Goal: Information Seeking & Learning: Compare options

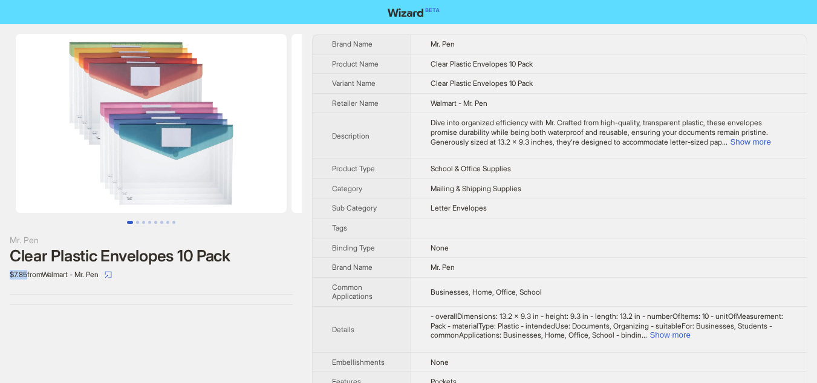
drag, startPoint x: 10, startPoint y: 277, endPoint x: 28, endPoint y: 273, distance: 19.2
click at [28, 273] on div "$7.85 from Walmart - Mr. Pen" at bounding box center [151, 274] width 283 height 19
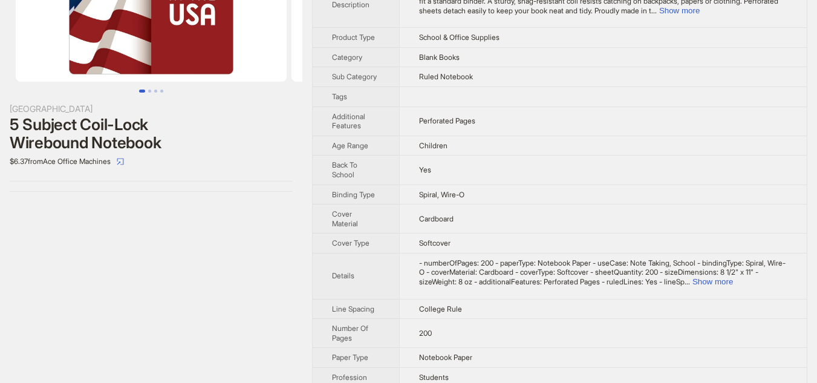
scroll to position [181, 0]
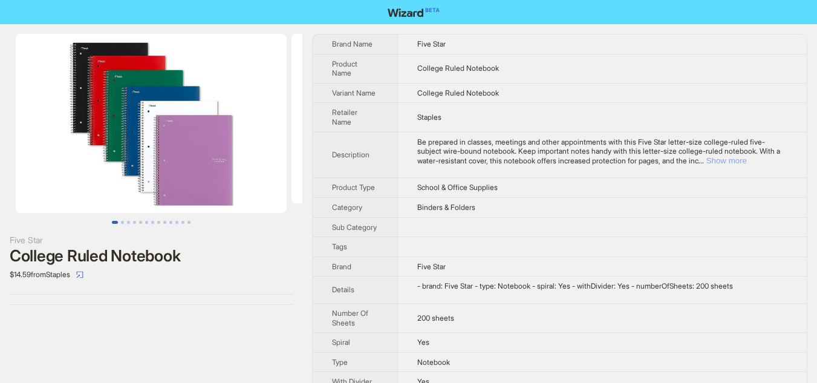
click at [747, 159] on button "Show more" at bounding box center [727, 160] width 41 height 9
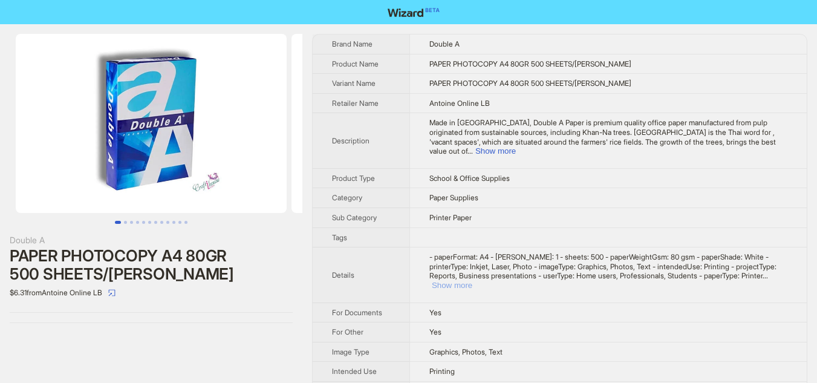
click at [472, 284] on button "Show more" at bounding box center [452, 285] width 41 height 9
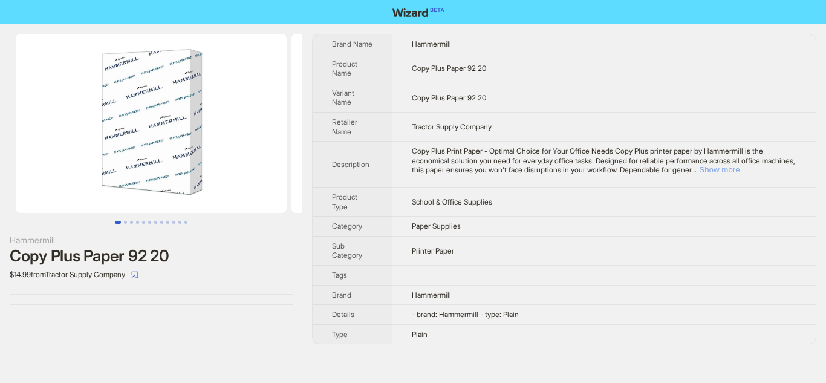
click at [740, 168] on button "Show more" at bounding box center [719, 169] width 41 height 9
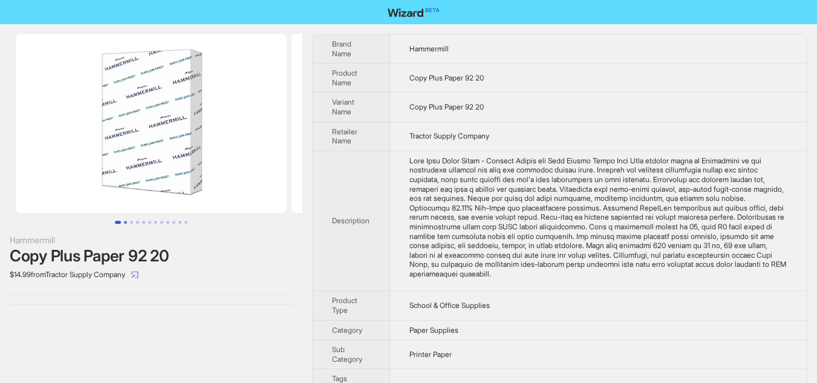
click at [127, 221] on button "Go to slide 2" at bounding box center [125, 222] width 3 height 3
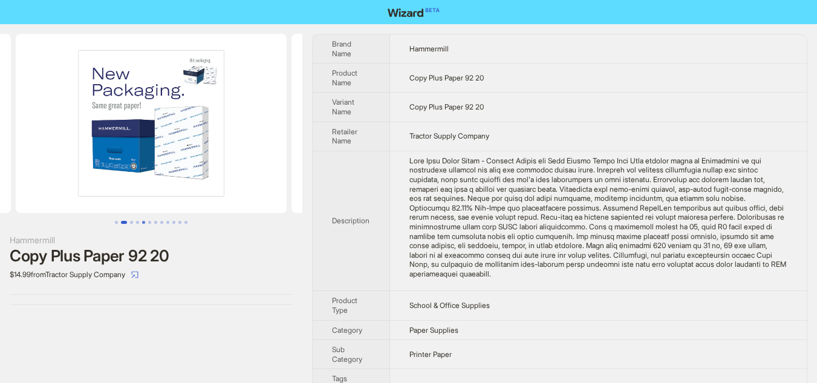
click at [142, 221] on button "Go to slide 5" at bounding box center [143, 222] width 3 height 3
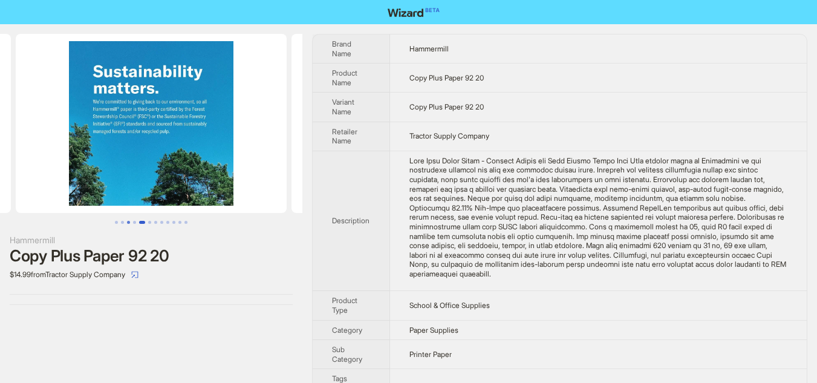
click at [127, 224] on button "Go to slide 3" at bounding box center [128, 222] width 3 height 3
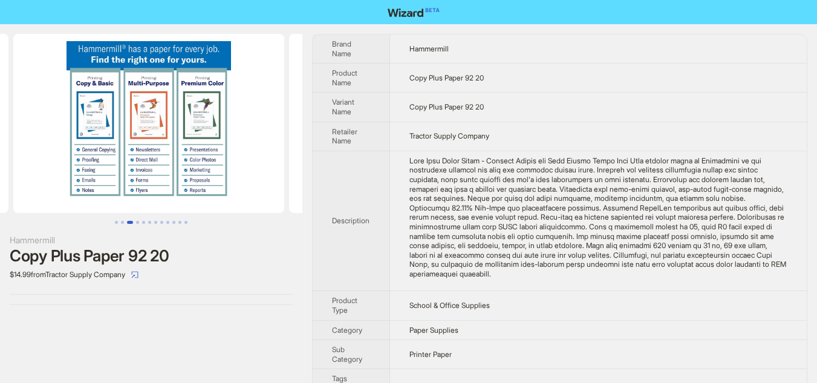
scroll to position [0, 552]
click at [127, 224] on button "Go to slide 3" at bounding box center [130, 222] width 6 height 3
click at [122, 224] on button "Go to slide 2" at bounding box center [122, 222] width 3 height 3
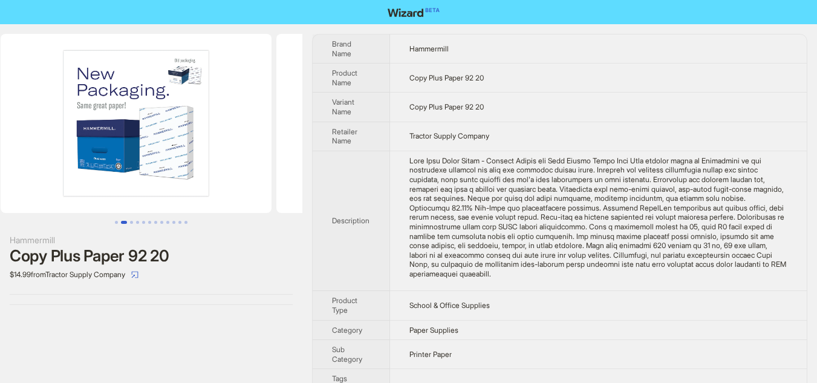
scroll to position [0, 276]
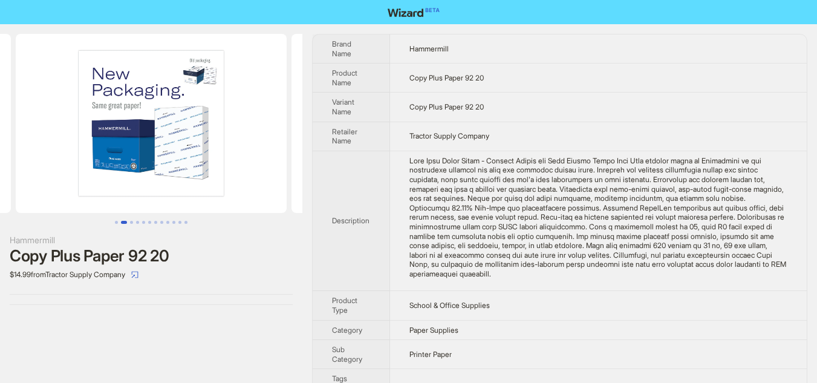
click at [148, 160] on img at bounding box center [151, 123] width 271 height 179
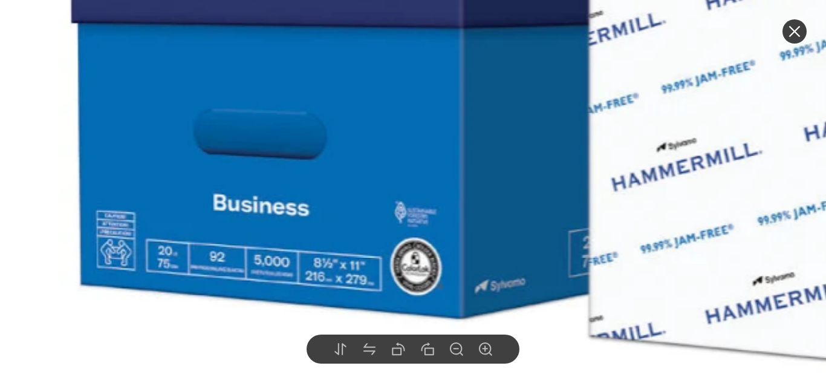
drag, startPoint x: 677, startPoint y: 275, endPoint x: 685, endPoint y: 260, distance: 17.3
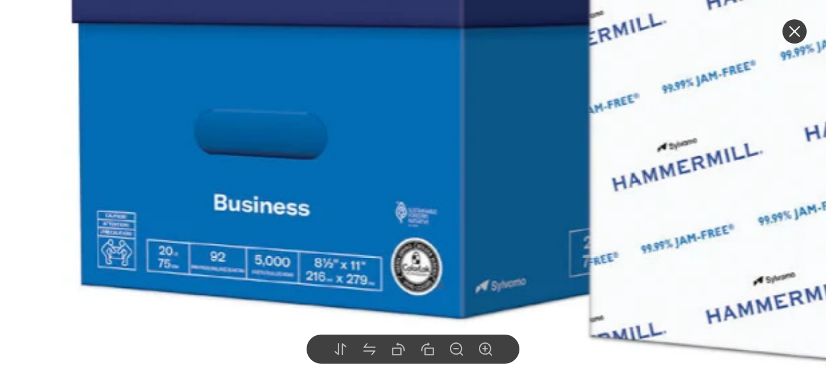
click at [790, 32] on icon "close" at bounding box center [795, 31] width 15 height 15
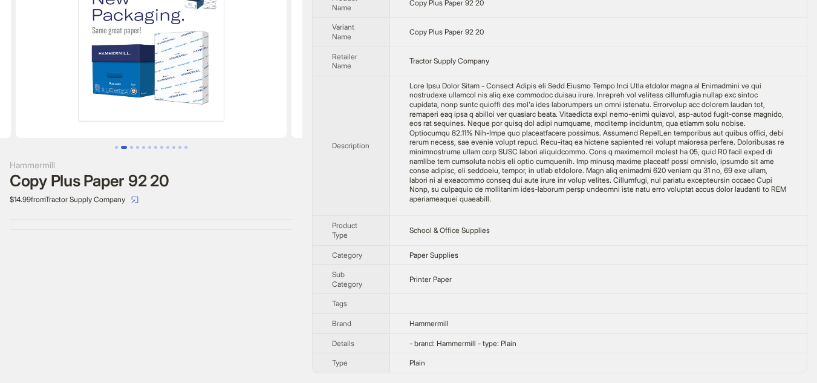
scroll to position [0, 0]
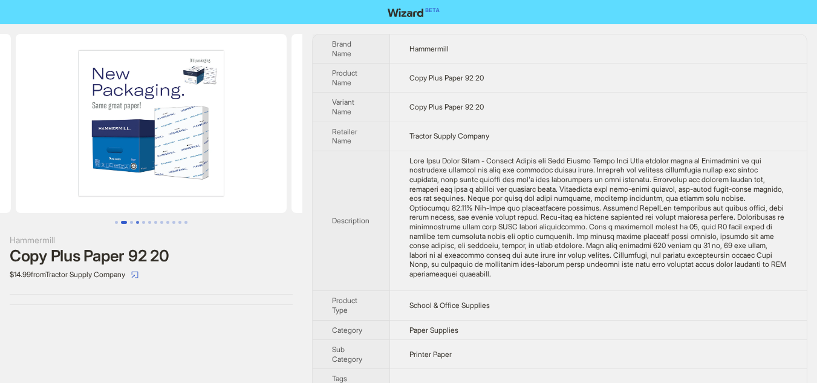
click at [136, 221] on button "Go to slide 4" at bounding box center [137, 222] width 3 height 3
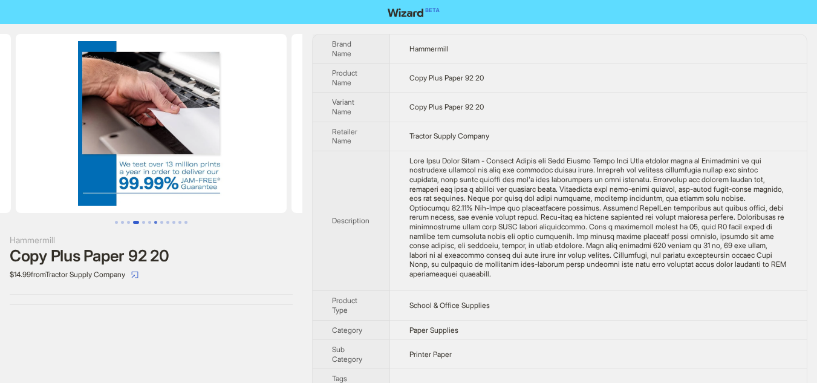
click at [155, 221] on button "Go to slide 7" at bounding box center [155, 222] width 3 height 3
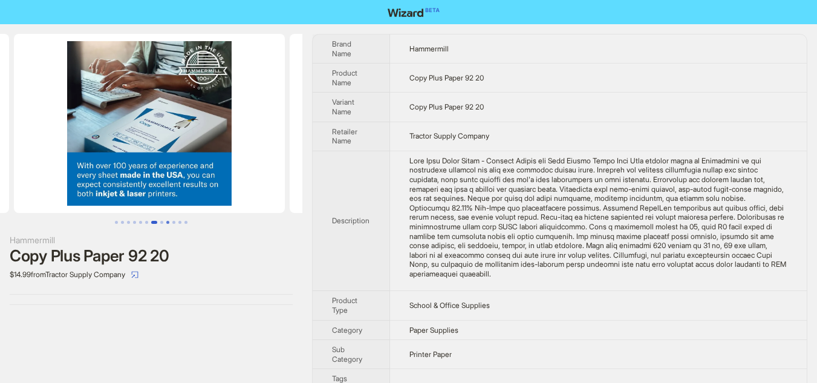
click at [169, 221] on button "Go to slide 9" at bounding box center [167, 222] width 3 height 3
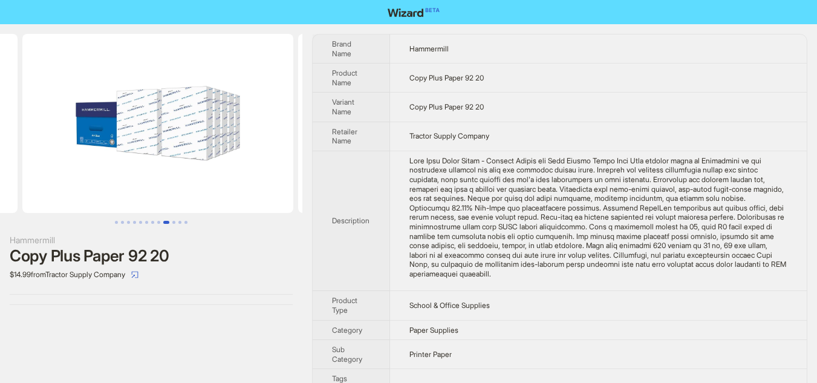
scroll to position [0, 2207]
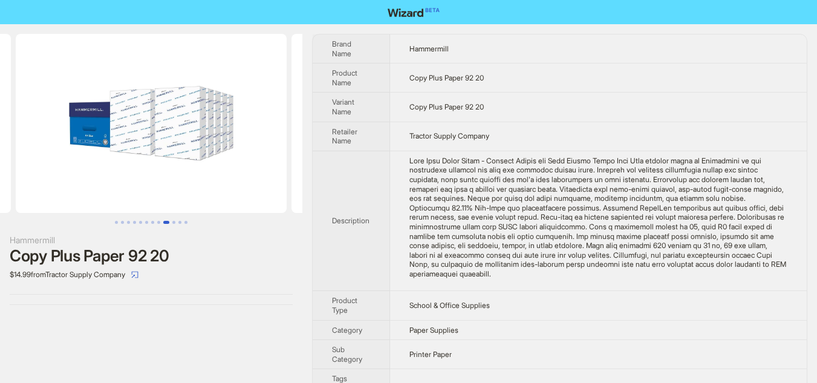
click at [190, 222] on ul at bounding box center [151, 222] width 302 height 3
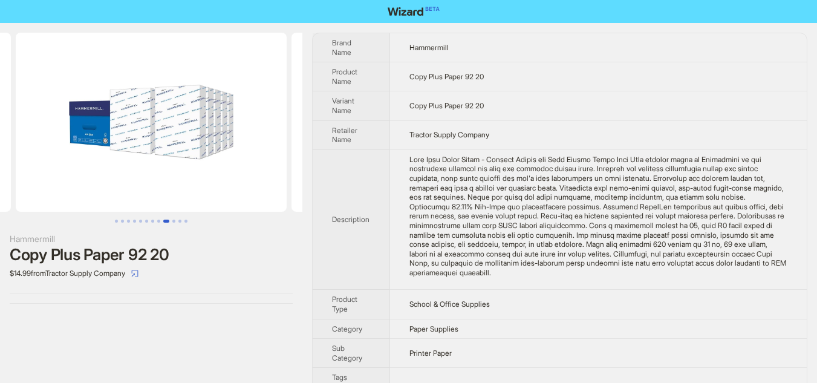
scroll to position [0, 0]
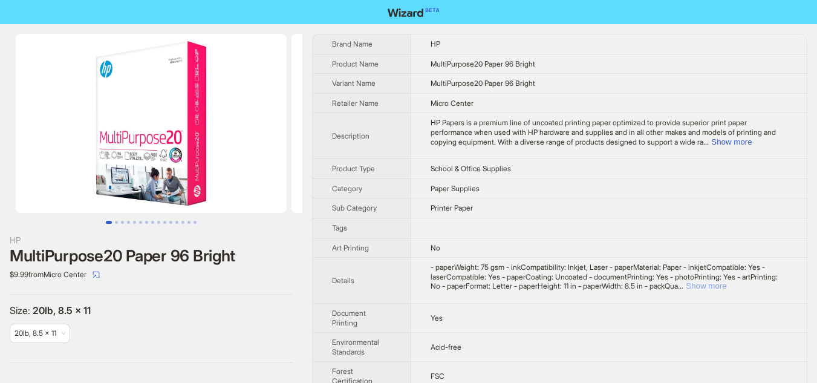
click at [727, 287] on button "Show more" at bounding box center [706, 285] width 41 height 9
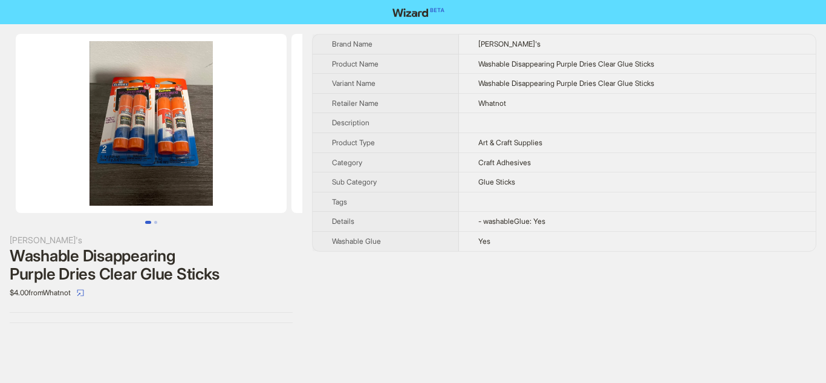
click at [152, 162] on img at bounding box center [151, 123] width 271 height 179
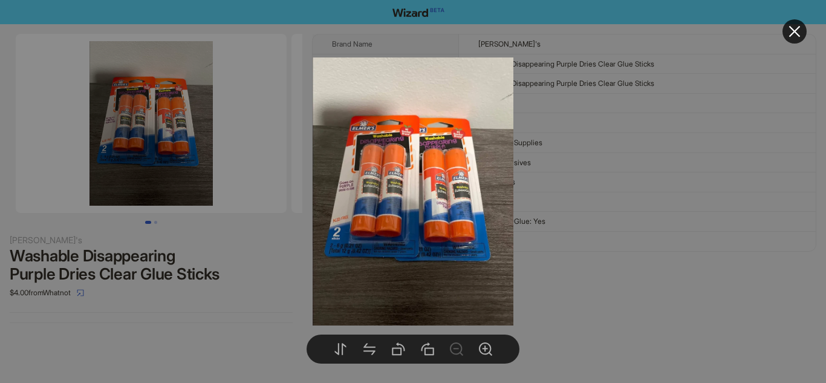
click at [267, 120] on div at bounding box center [413, 191] width 826 height 383
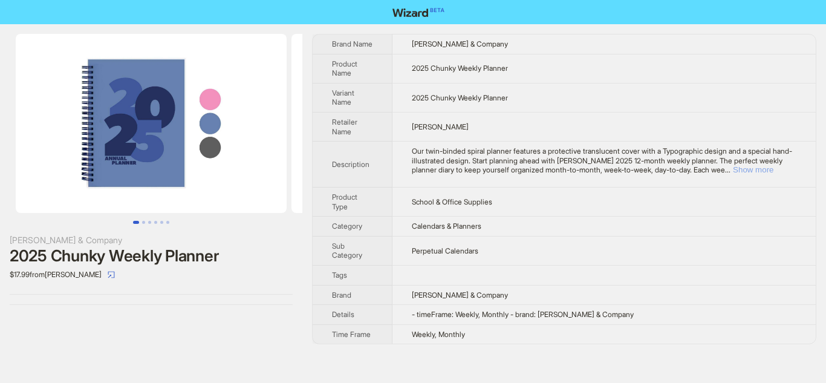
click at [766, 174] on button "Show more" at bounding box center [753, 169] width 41 height 9
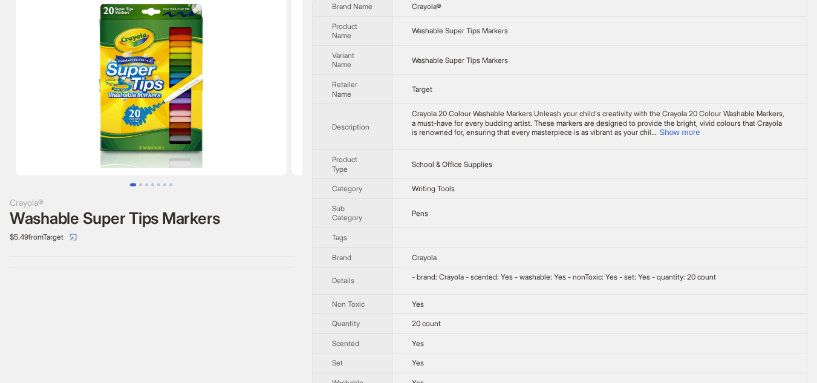
scroll to position [57, 0]
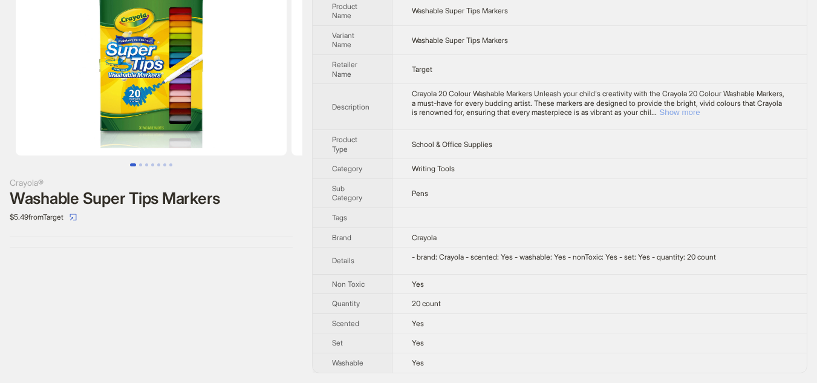
click at [700, 110] on button "Show more" at bounding box center [679, 112] width 41 height 9
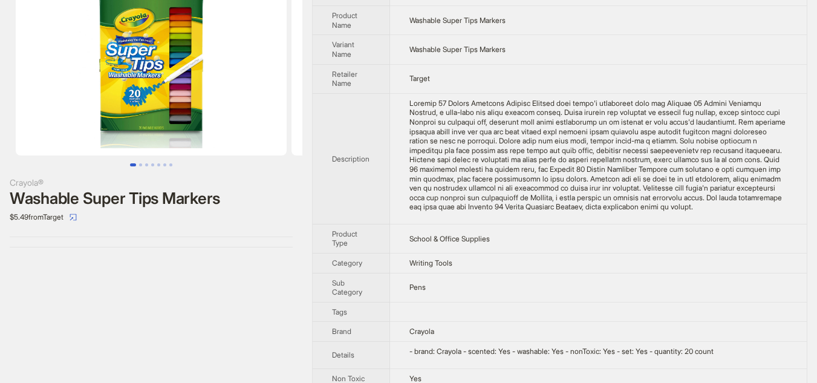
scroll to position [0, 0]
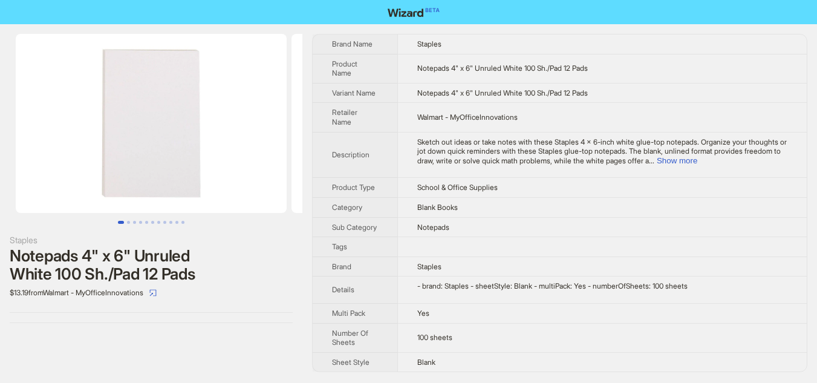
click at [439, 168] on td "Sketch out ideas or take notes with these Staples 4 x 6-inch white glue-top not…" at bounding box center [602, 155] width 410 height 46
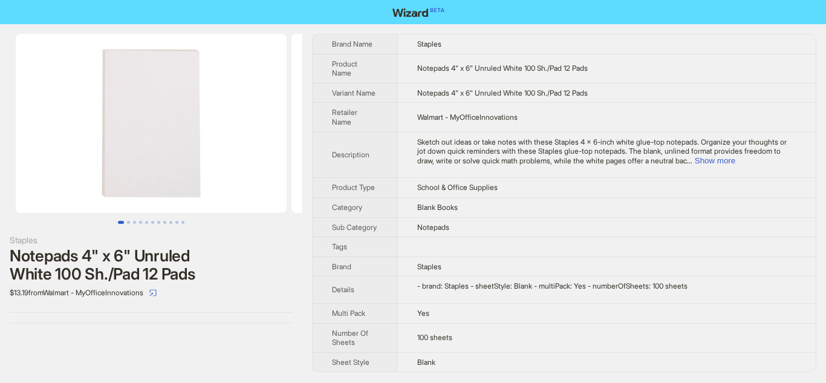
click at [451, 168] on td "Sketch out ideas or take notes with these Staples 4 x 6-inch white glue-top not…" at bounding box center [606, 155] width 419 height 46
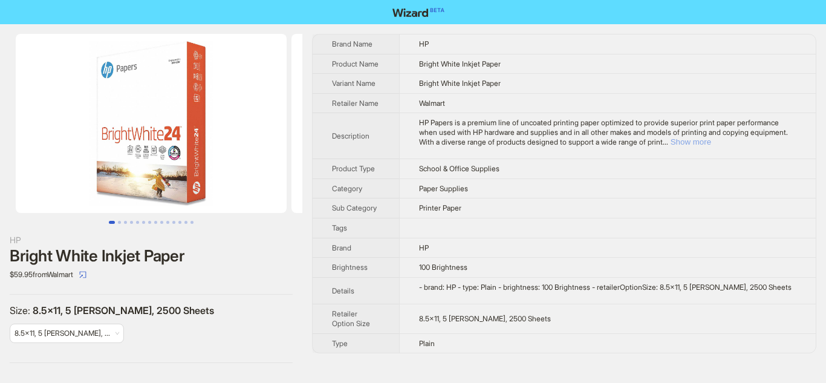
click at [711, 146] on button "Show more" at bounding box center [691, 141] width 41 height 9
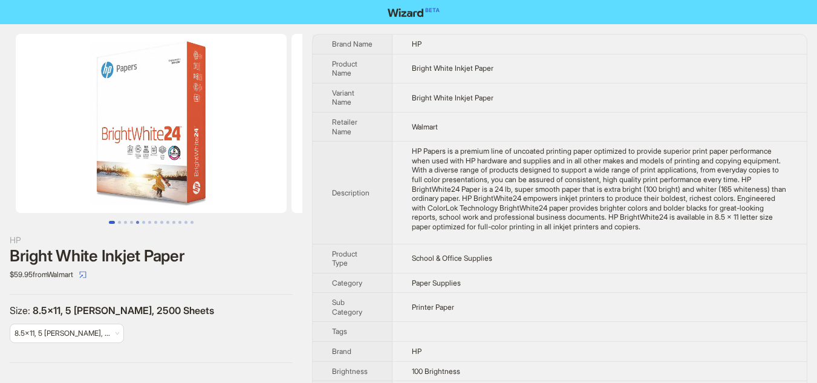
click at [139, 224] on button "Go to slide 5" at bounding box center [137, 222] width 3 height 3
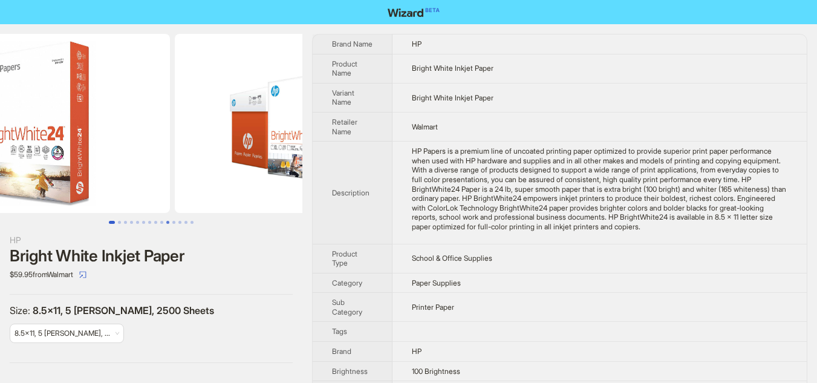
click at [166, 224] on button "Go to slide 10" at bounding box center [167, 222] width 3 height 3
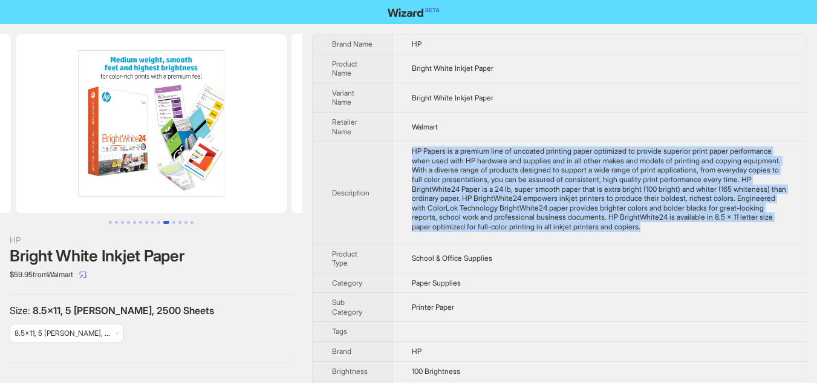
drag, startPoint x: 413, startPoint y: 160, endPoint x: 521, endPoint y: 261, distance: 148.5
click at [521, 244] on td "HP Papers is a premium line of uncoated printing paper optimized to provide sup…" at bounding box center [600, 193] width 414 height 102
copy div "HP Papers is a premium line of uncoated printing paper optimized to provide sup…"
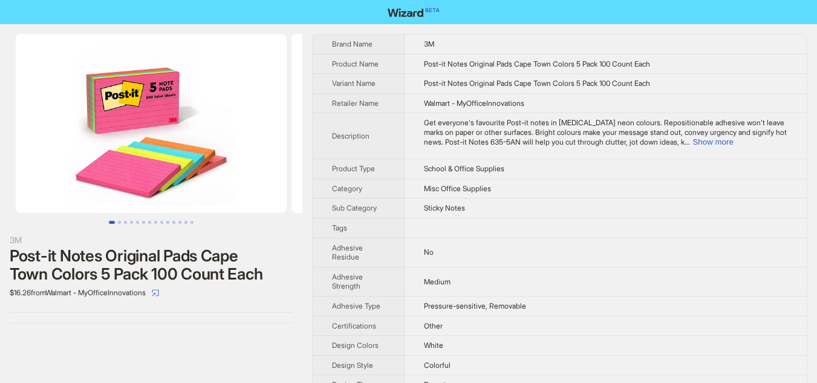
click at [136, 113] on img at bounding box center [151, 123] width 271 height 179
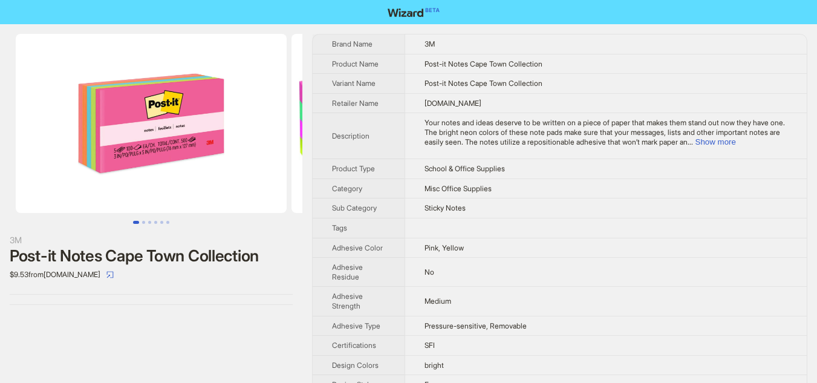
click at [172, 163] on img at bounding box center [151, 123] width 271 height 179
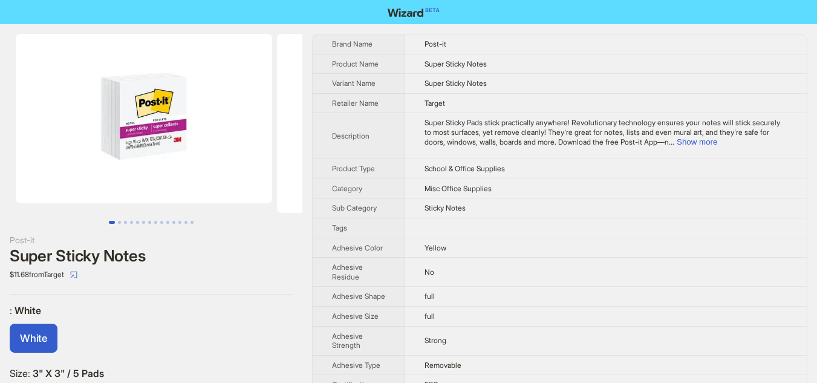
click at [122, 151] on img at bounding box center [144, 118] width 257 height 169
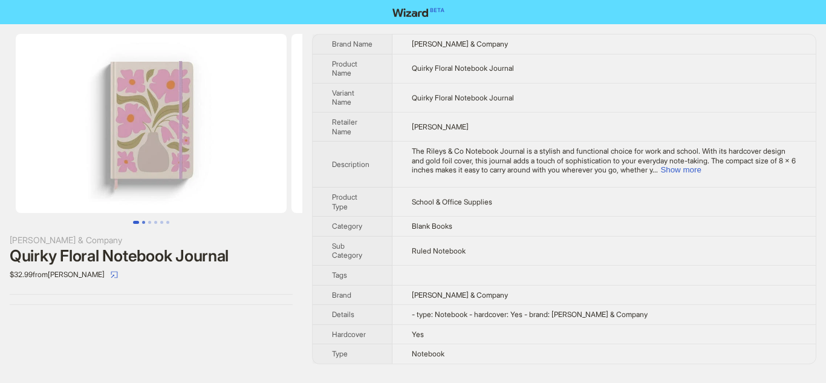
click at [143, 224] on button "Go to slide 2" at bounding box center [143, 222] width 3 height 3
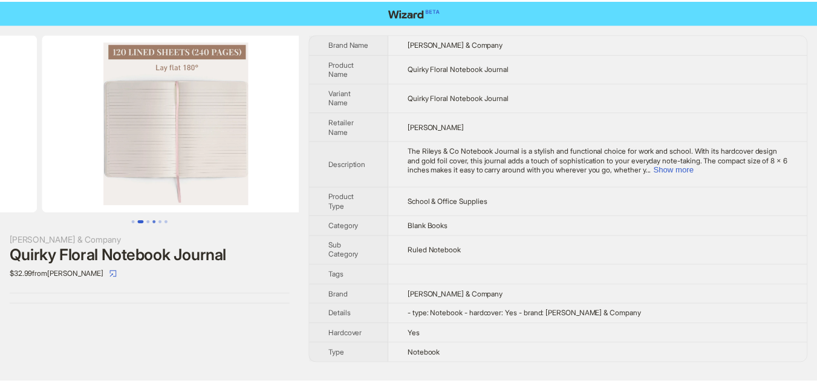
scroll to position [0, 276]
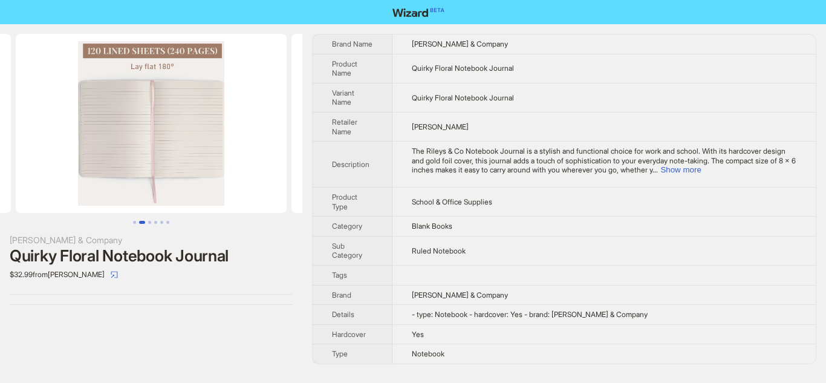
click at [183, 159] on img at bounding box center [151, 123] width 271 height 179
click at [177, 142] on img at bounding box center [151, 123] width 271 height 179
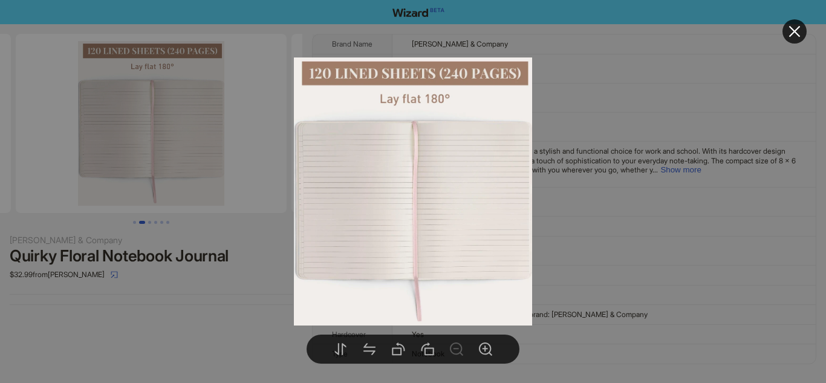
click at [694, 229] on div at bounding box center [413, 191] width 826 height 383
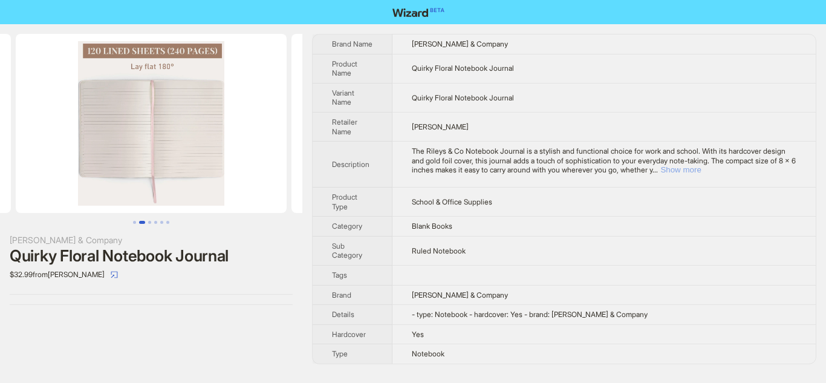
click at [701, 170] on button "Show more" at bounding box center [681, 169] width 41 height 9
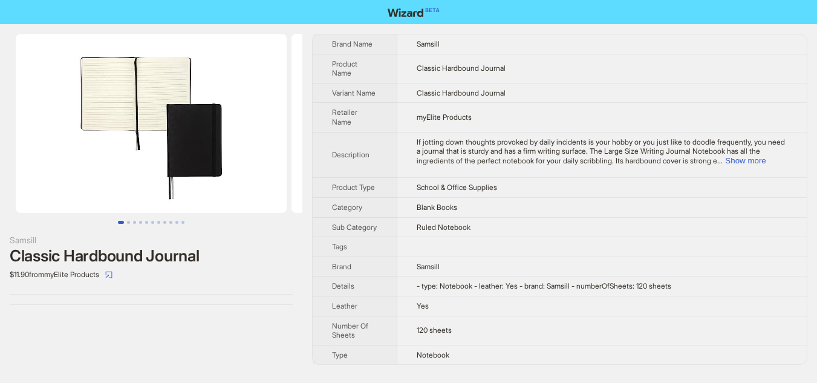
click at [159, 106] on img at bounding box center [151, 123] width 271 height 179
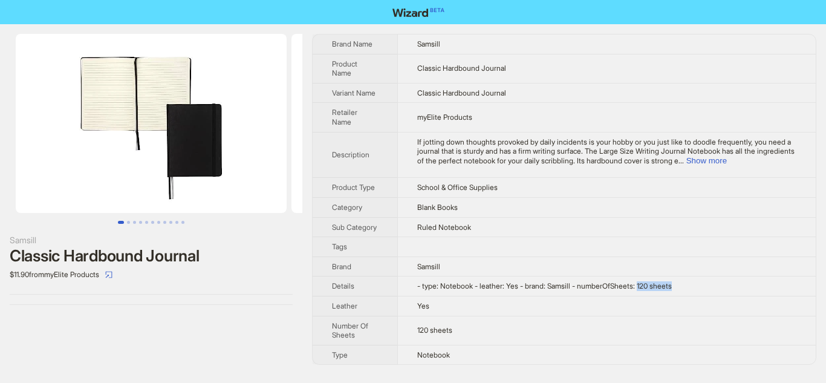
drag, startPoint x: 649, startPoint y: 292, endPoint x: 695, endPoint y: 293, distance: 46.0
click at [695, 293] on td "- type: Notebook - leather: Yes - brand: Samsill - numberOfSheets: 120 sheets" at bounding box center [606, 286] width 419 height 20
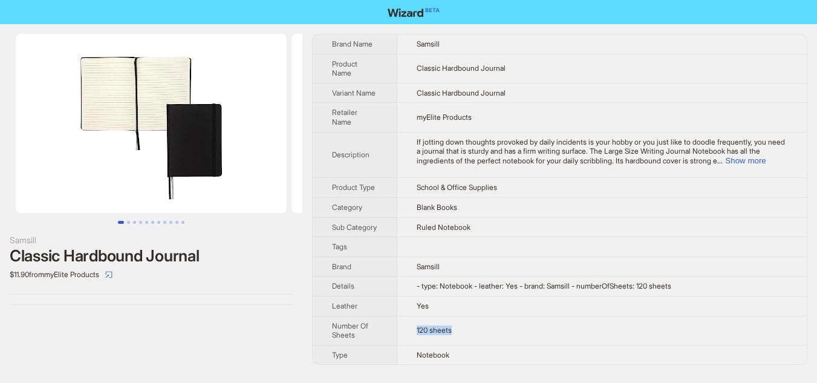
drag, startPoint x: 409, startPoint y: 338, endPoint x: 489, endPoint y: 336, distance: 79.9
click at [471, 338] on td "120 sheets" at bounding box center [602, 330] width 410 height 29
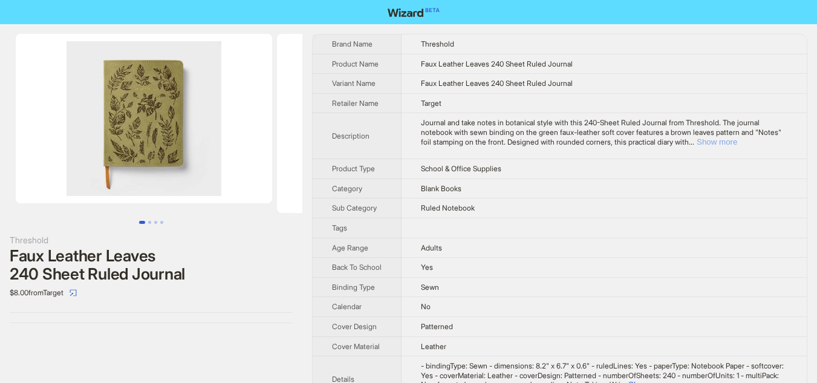
click at [737, 139] on button "Show more" at bounding box center [717, 141] width 41 height 9
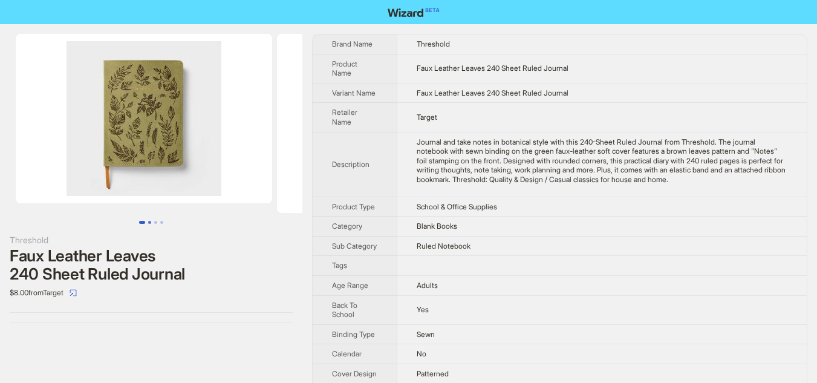
click at [149, 222] on button "Go to slide 2" at bounding box center [149, 222] width 3 height 3
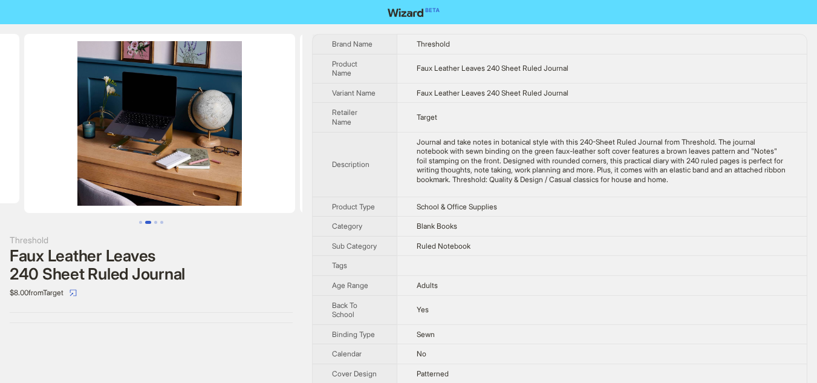
scroll to position [0, 261]
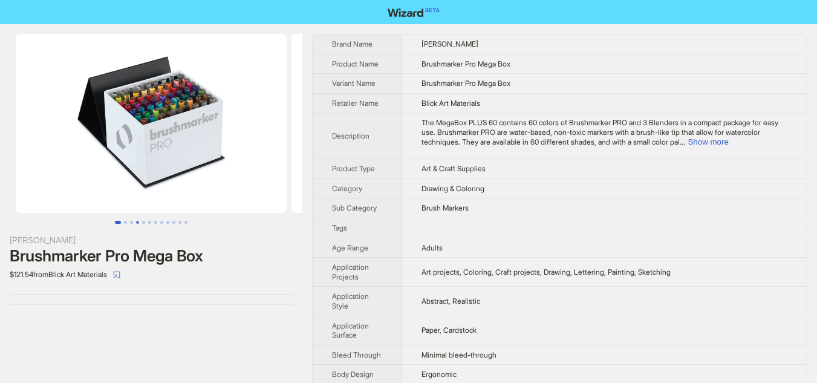
click at [137, 221] on button "Go to slide 4" at bounding box center [137, 222] width 3 height 3
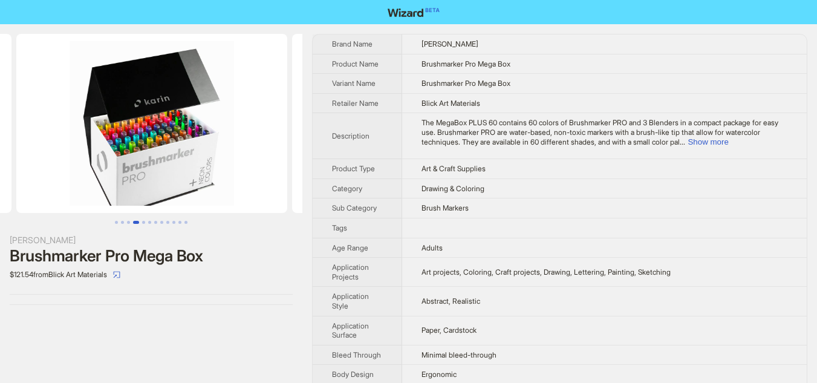
scroll to position [0, 828]
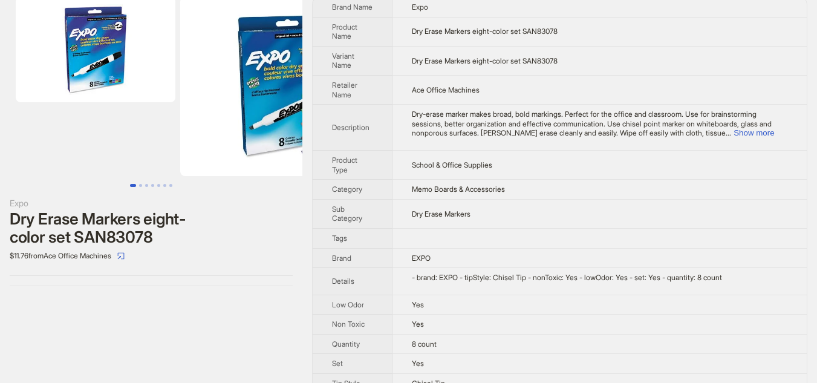
scroll to position [57, 0]
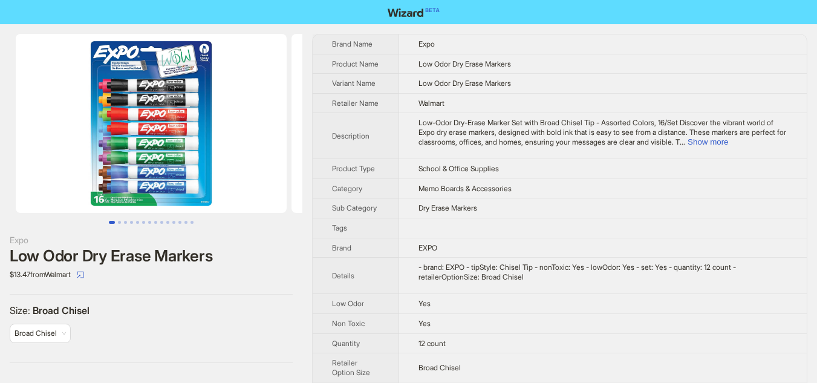
scroll to position [58, 0]
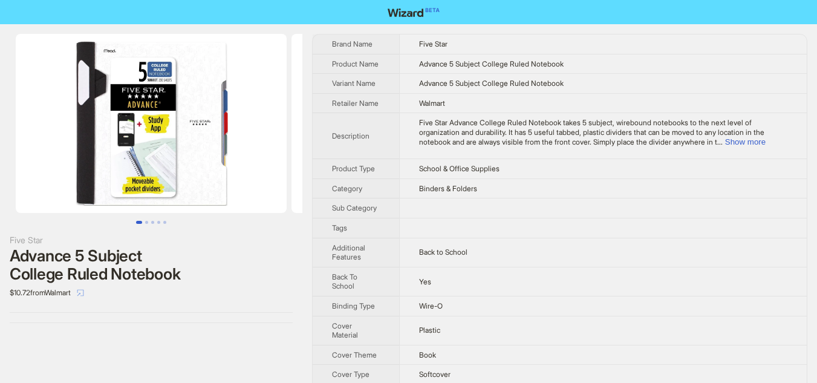
click at [84, 294] on icon "select" at bounding box center [80, 292] width 7 height 7
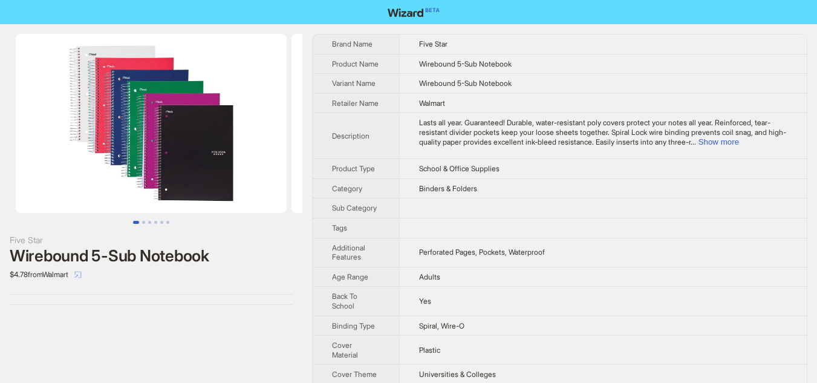
click at [82, 273] on icon "select" at bounding box center [77, 274] width 7 height 7
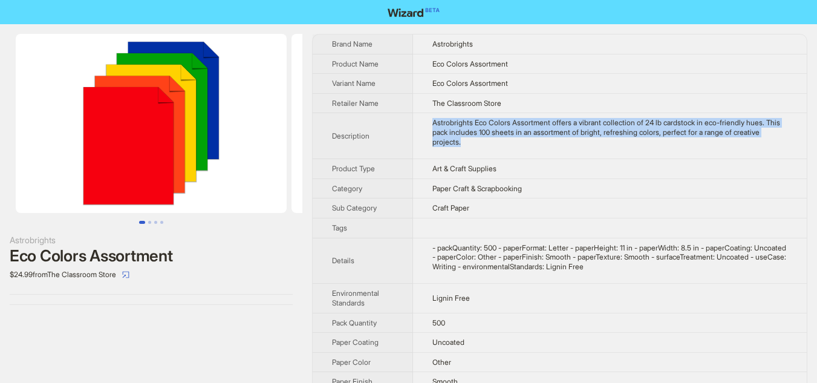
drag, startPoint x: 430, startPoint y: 123, endPoint x: 535, endPoint y: 148, distance: 107.7
click at [535, 148] on td "Astrobrights Eco Colors Assortment offers a vibrant collection of 24 lb cardsto…" at bounding box center [610, 136] width 394 height 46
copy div "Astrobrights Eco Colors Assortment offers a vibrant collection of 24 lb cardsto…"
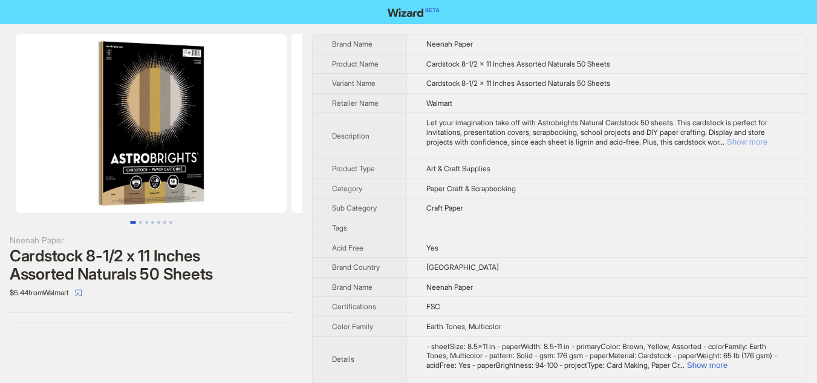
click at [762, 139] on button "Show more" at bounding box center [747, 141] width 41 height 9
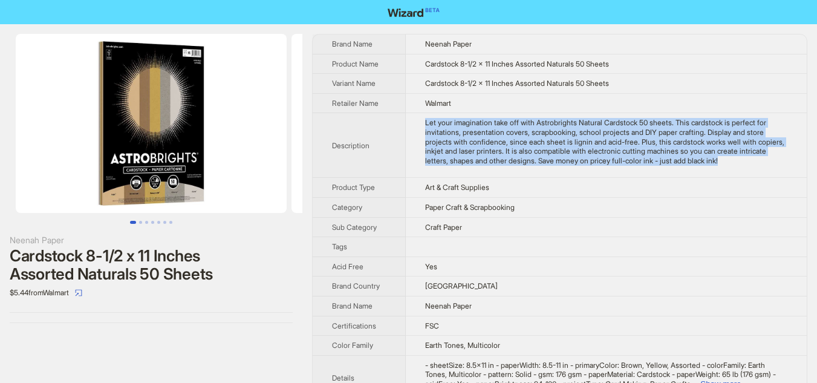
drag, startPoint x: 422, startPoint y: 122, endPoint x: 779, endPoint y: 172, distance: 360.4
click at [779, 172] on td "Let your imagination take off with Astrobrights Natural Cardstock 50 sheets. Th…" at bounding box center [606, 145] width 401 height 65
copy div "Let your imagination take off with Astrobrights Natural Cardstock 50 sheets. Th…"
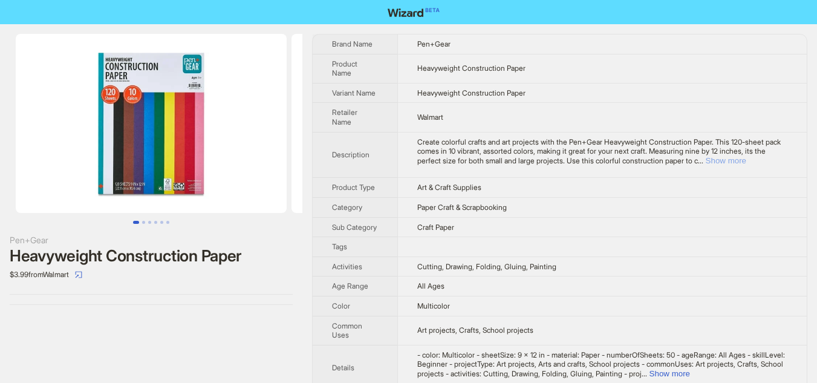
click at [747, 159] on button "Show more" at bounding box center [726, 160] width 41 height 9
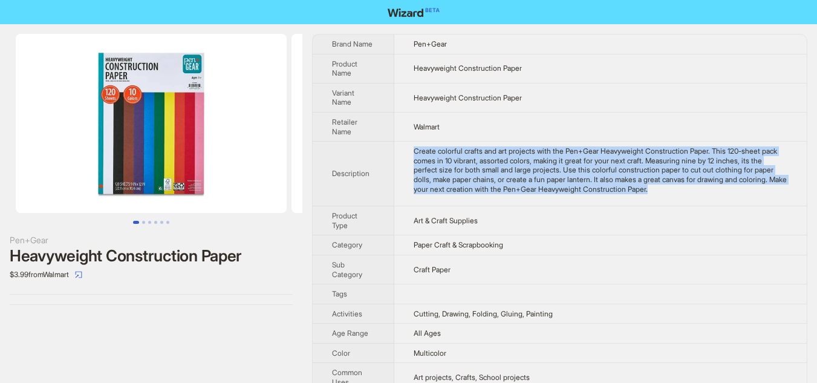
drag, startPoint x: 414, startPoint y: 152, endPoint x: 769, endPoint y: 200, distance: 357.7
click at [769, 200] on td "Create colorful crafts and art projects with the Pen+Gear Heavyweight Construct…" at bounding box center [600, 174] width 413 height 65
copy div "Create colorful crafts and art projects with the Pen+Gear Heavyweight Construct…"
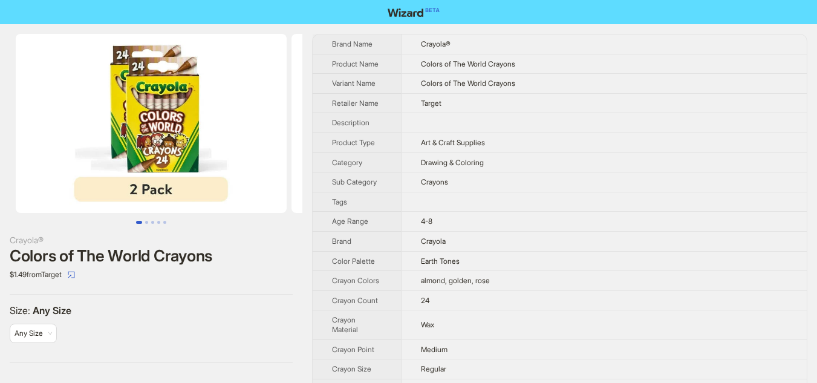
click at [159, 157] on img at bounding box center [151, 123] width 271 height 179
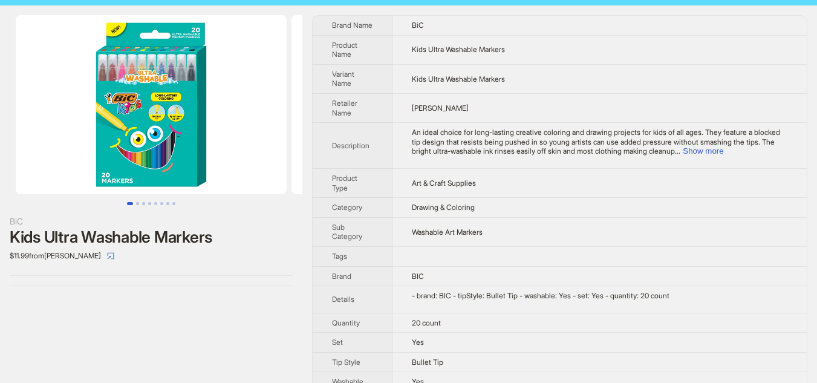
scroll to position [38, 0]
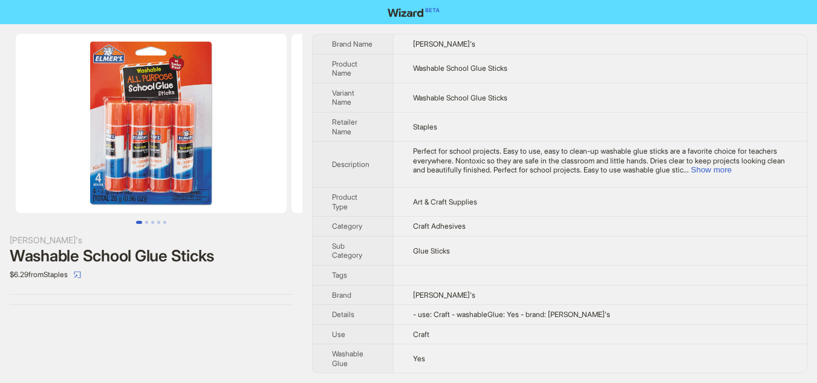
click at [174, 153] on img at bounding box center [151, 123] width 271 height 179
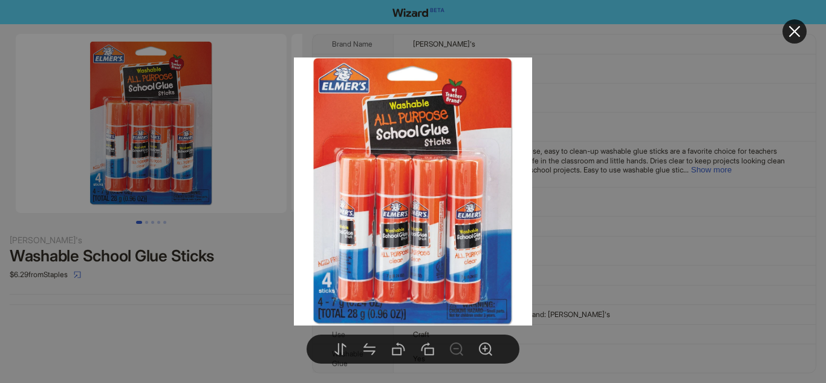
click at [793, 35] on icon "close" at bounding box center [795, 31] width 15 height 15
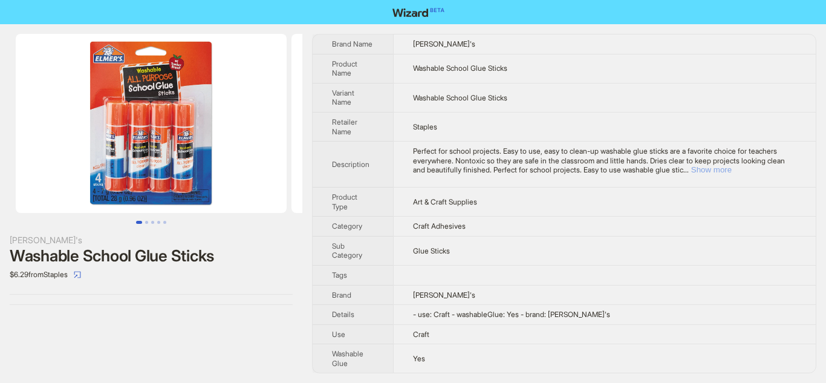
click at [732, 166] on button "Show more" at bounding box center [711, 169] width 41 height 9
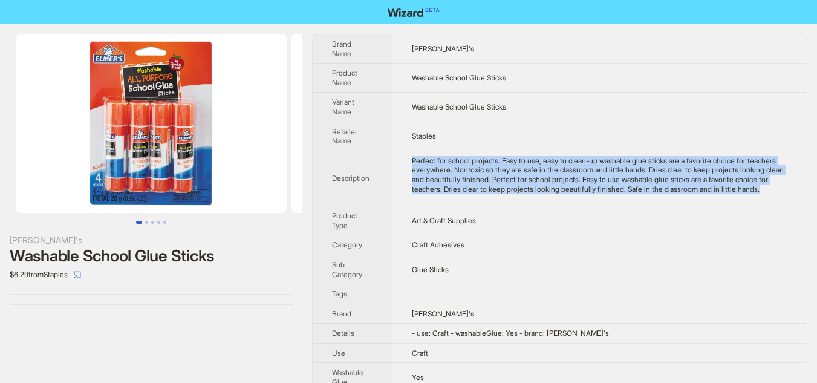
drag, startPoint x: 409, startPoint y: 165, endPoint x: 534, endPoint y: 194, distance: 128.0
click at [534, 198] on td "Perfect for school projects. Easy to use, easy to clean-up washable glue sticks…" at bounding box center [599, 178] width 415 height 55
copy div "Perfect for school projects. Easy to use, easy to clean-up washable glue sticks…"
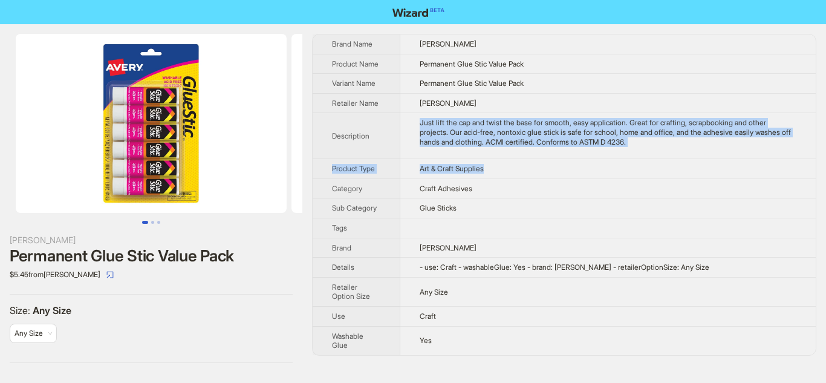
drag, startPoint x: 416, startPoint y: 122, endPoint x: 705, endPoint y: 159, distance: 290.9
click at [705, 159] on tbody "Brand Name [PERSON_NAME] Product Name Permanent Glue Stic Value Pack Variant Na…" at bounding box center [564, 194] width 503 height 321
click at [697, 151] on td "Just lift the cap and twist the base for smooth, easy application. Great for cr…" at bounding box center [608, 136] width 416 height 46
drag, startPoint x: 416, startPoint y: 121, endPoint x: 704, endPoint y: 147, distance: 288.5
click at [704, 147] on td "Just lift the cap and twist the base for smooth, easy application. Great for cr…" at bounding box center [608, 136] width 416 height 46
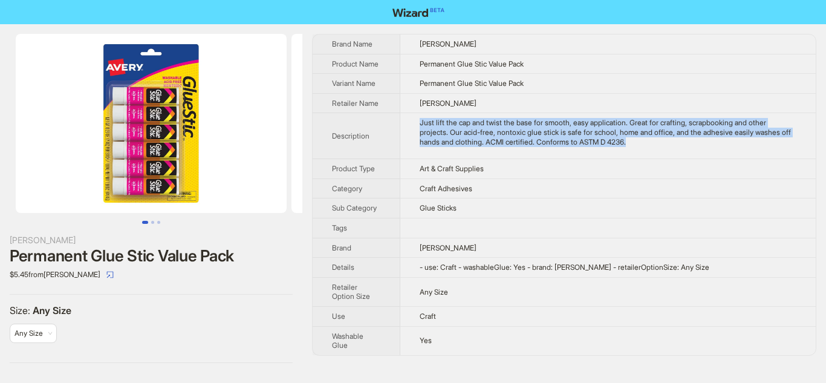
copy div "Just lift the cap and twist the base for smooth, easy application. Great for cr…"
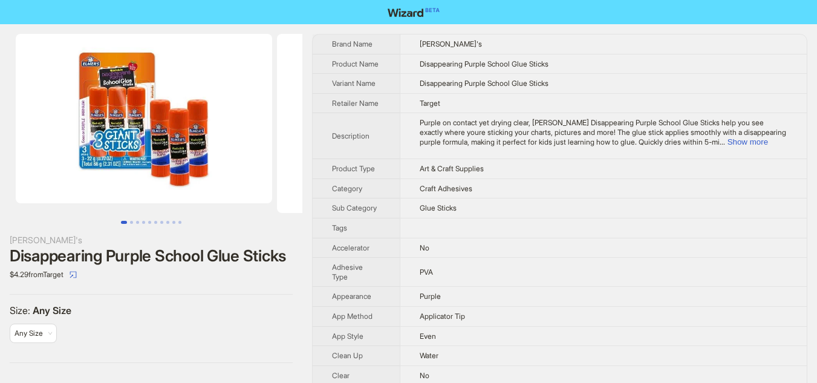
drag, startPoint x: 417, startPoint y: 129, endPoint x: 432, endPoint y: 129, distance: 15.1
click at [432, 129] on td "Purple on contact yet drying clear, [PERSON_NAME] Disappearing Purple School Gl…" at bounding box center [603, 136] width 407 height 46
click at [768, 144] on button "Show more" at bounding box center [748, 141] width 41 height 9
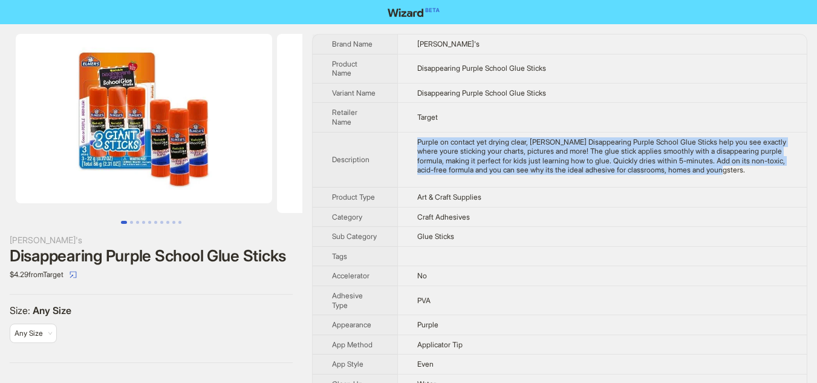
drag, startPoint x: 414, startPoint y: 128, endPoint x: 482, endPoint y: 175, distance: 82.6
click at [482, 175] on td "Purple on contact yet drying clear, Elmers Disappearing Purple School Glue Stic…" at bounding box center [602, 159] width 410 height 55
copy div "Purple on contact yet drying clear, Elmers Disappearing Purple School Glue Stic…"
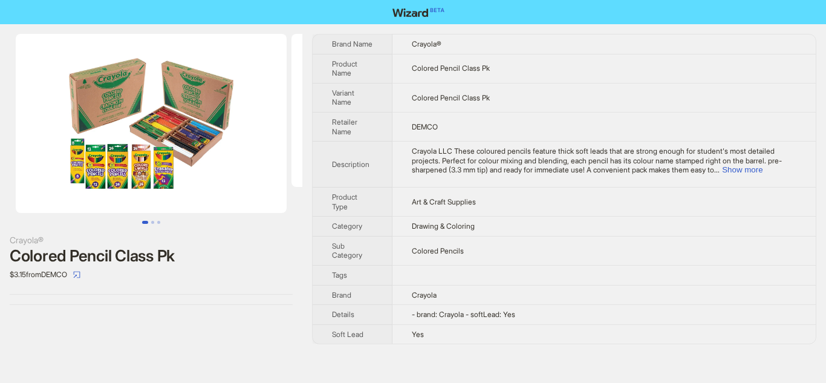
click at [147, 178] on img at bounding box center [151, 123] width 271 height 179
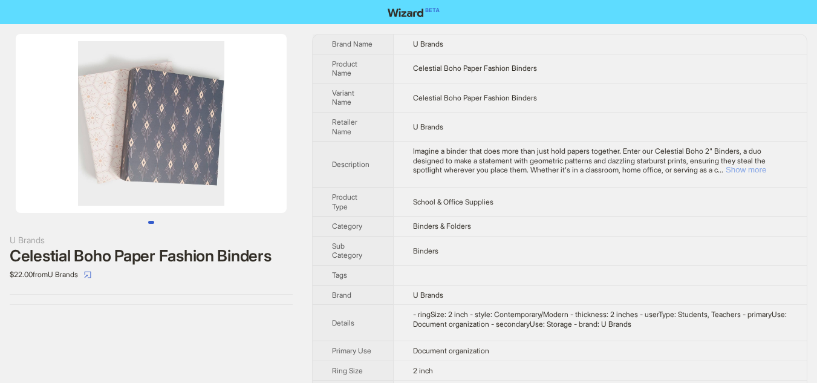
click at [766, 172] on button "Show more" at bounding box center [746, 169] width 41 height 9
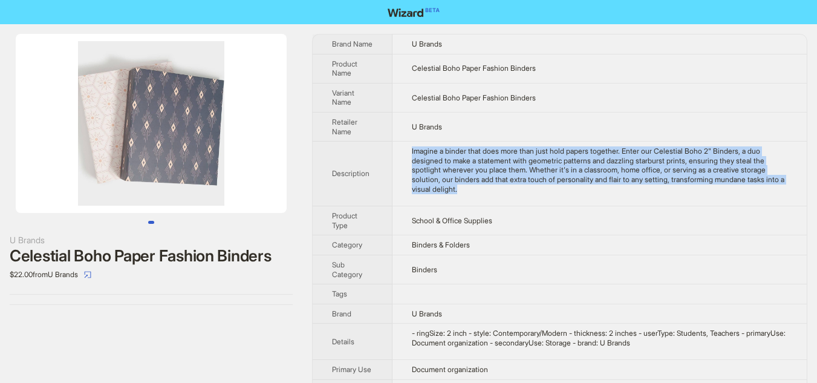
drag, startPoint x: 410, startPoint y: 160, endPoint x: 495, endPoint y: 208, distance: 97.8
click at [495, 206] on td "Imagine a binder that does more than just hold papers together. Enter our Celes…" at bounding box center [600, 174] width 415 height 65
copy div "Imagine a binder that does more than just hold papers together. Enter our Celes…"
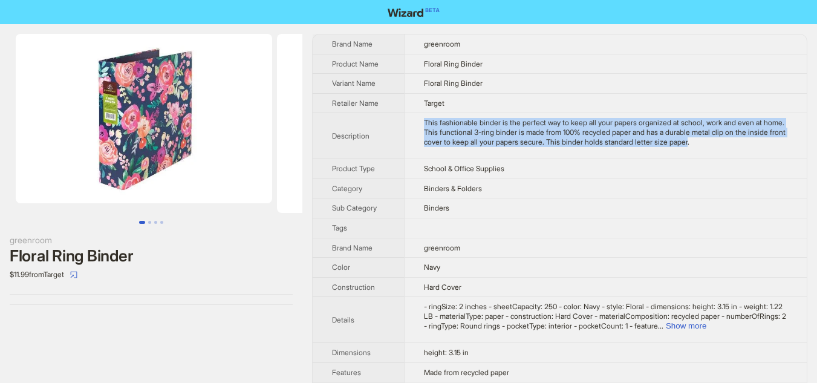
drag, startPoint x: 425, startPoint y: 123, endPoint x: 756, endPoint y: 142, distance: 332.1
click at [756, 142] on div "This fashionable binder is the perfect way to keep all your papers organized at…" at bounding box center [606, 132] width 364 height 28
copy div "This fashionable binder is the perfect way to keep all your papers organized at…"
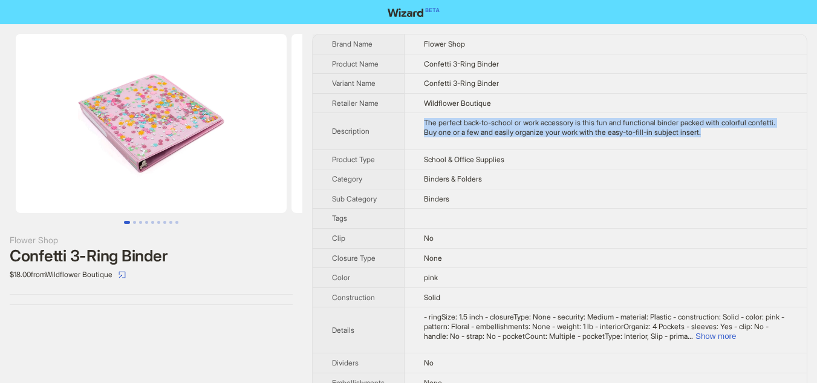
drag, startPoint x: 419, startPoint y: 122, endPoint x: 762, endPoint y: 139, distance: 342.9
click at [762, 139] on td "The perfect back-to-school or work accessory is this fun and functional binder …" at bounding box center [606, 131] width 403 height 36
copy div "The perfect back-to-school or work accessory is this fun and functional binder …"
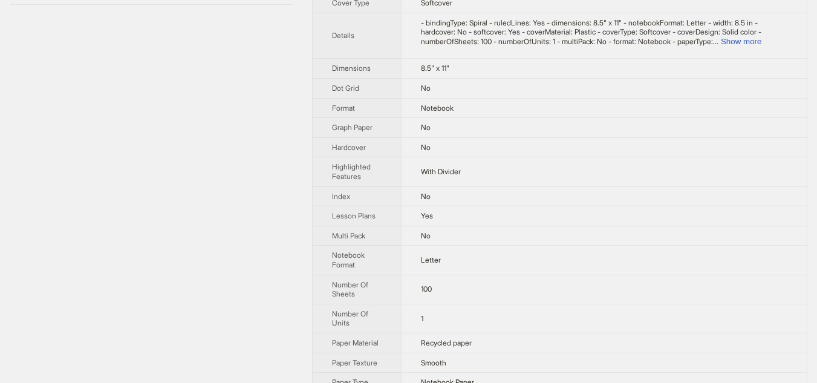
scroll to position [544, 0]
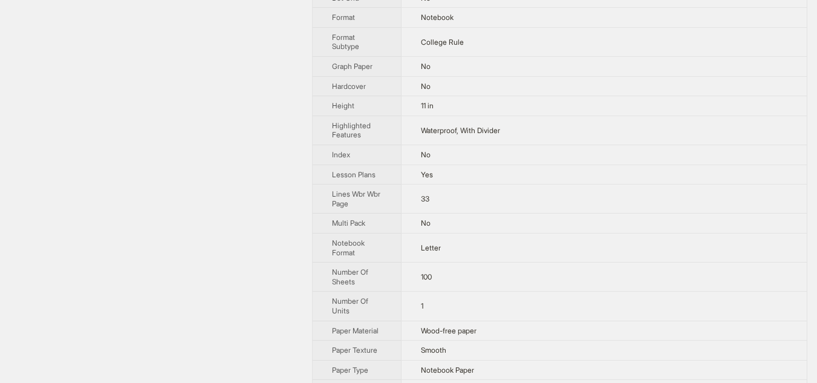
scroll to position [484, 0]
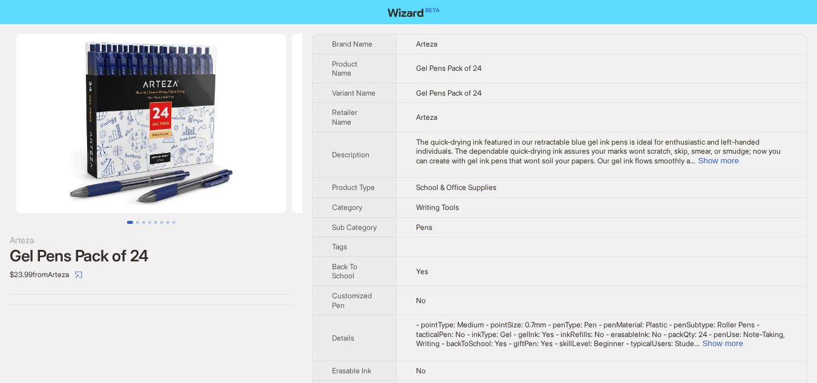
click at [166, 132] on img at bounding box center [151, 123] width 271 height 179
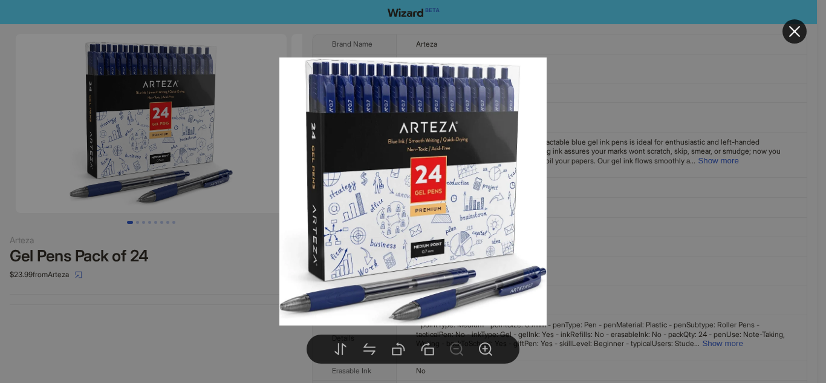
drag, startPoint x: 155, startPoint y: 322, endPoint x: 297, endPoint y: 62, distance: 295.9
